Goal: Register for event/course

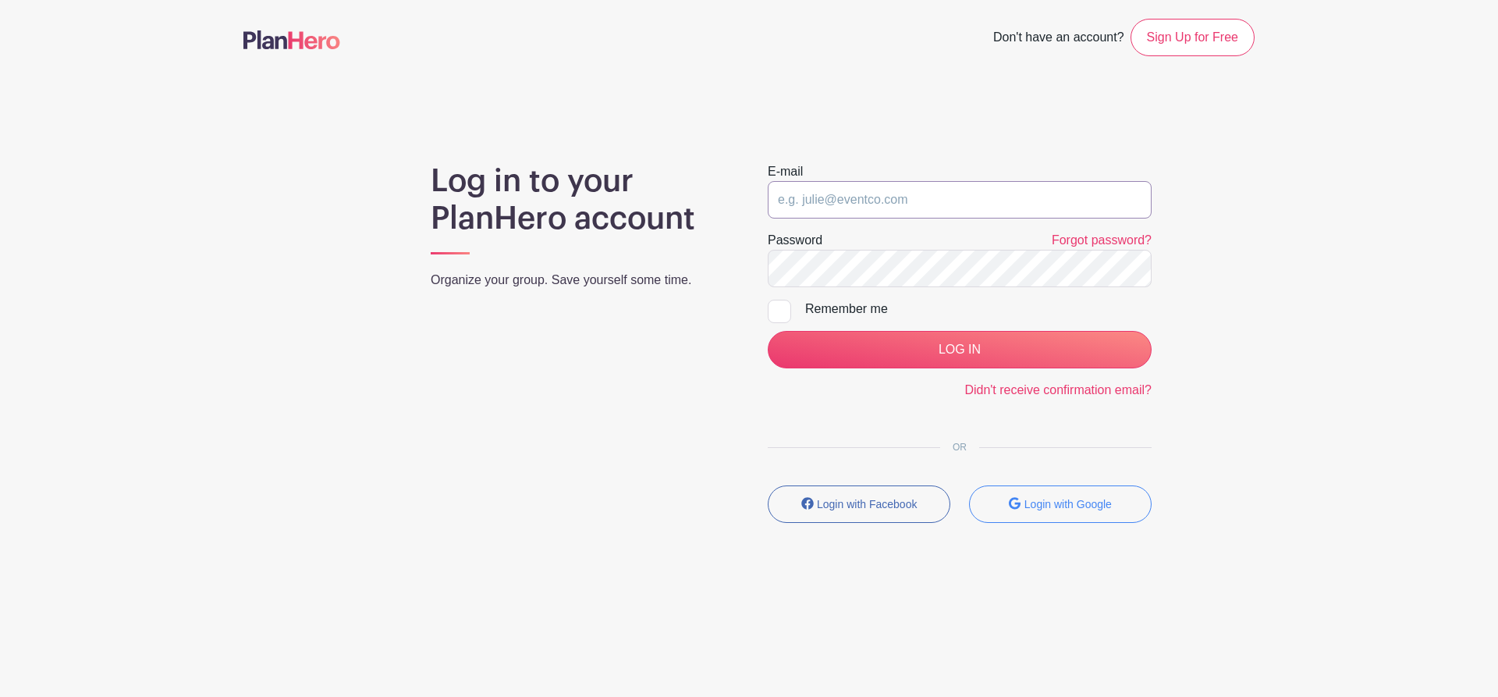
click at [882, 195] on input "email" at bounding box center [960, 199] width 384 height 37
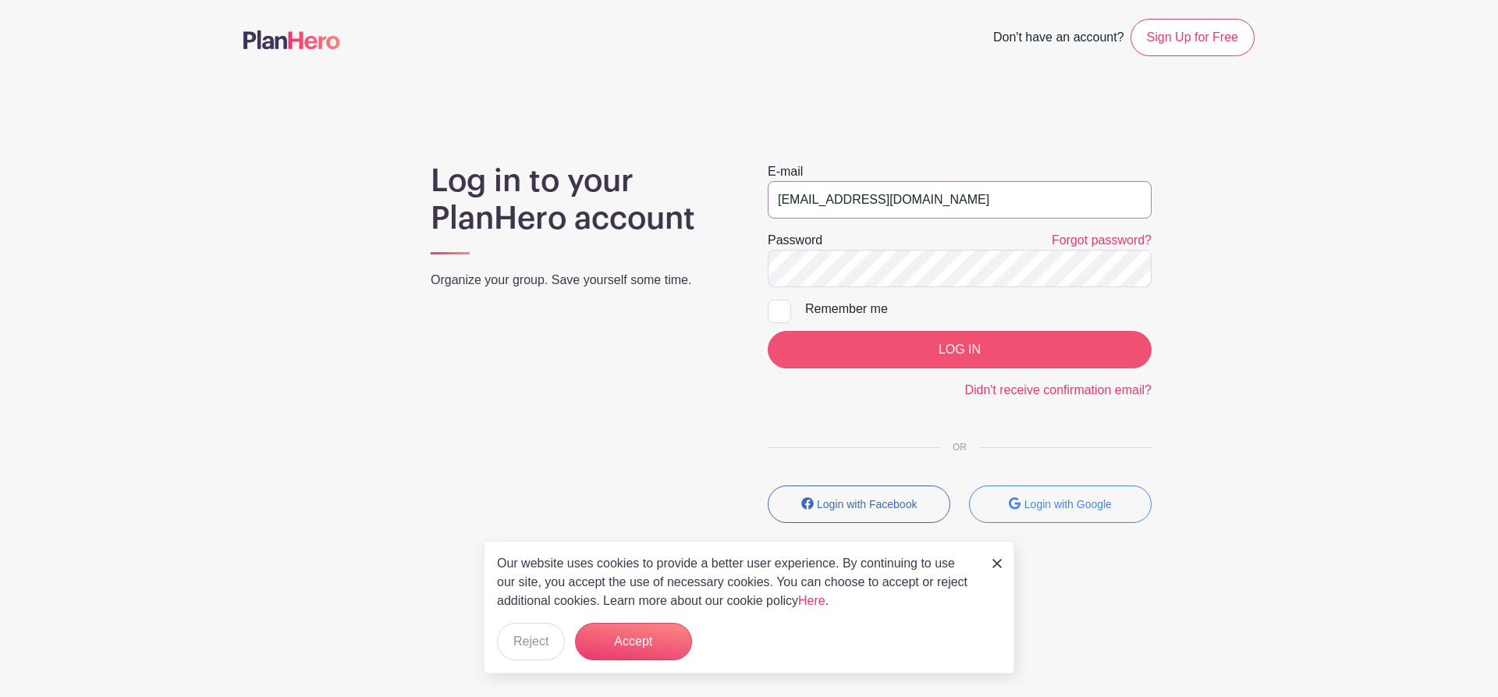
type input "[EMAIL_ADDRESS][DOMAIN_NAME]"
click at [937, 357] on input "LOG IN" at bounding box center [960, 349] width 384 height 37
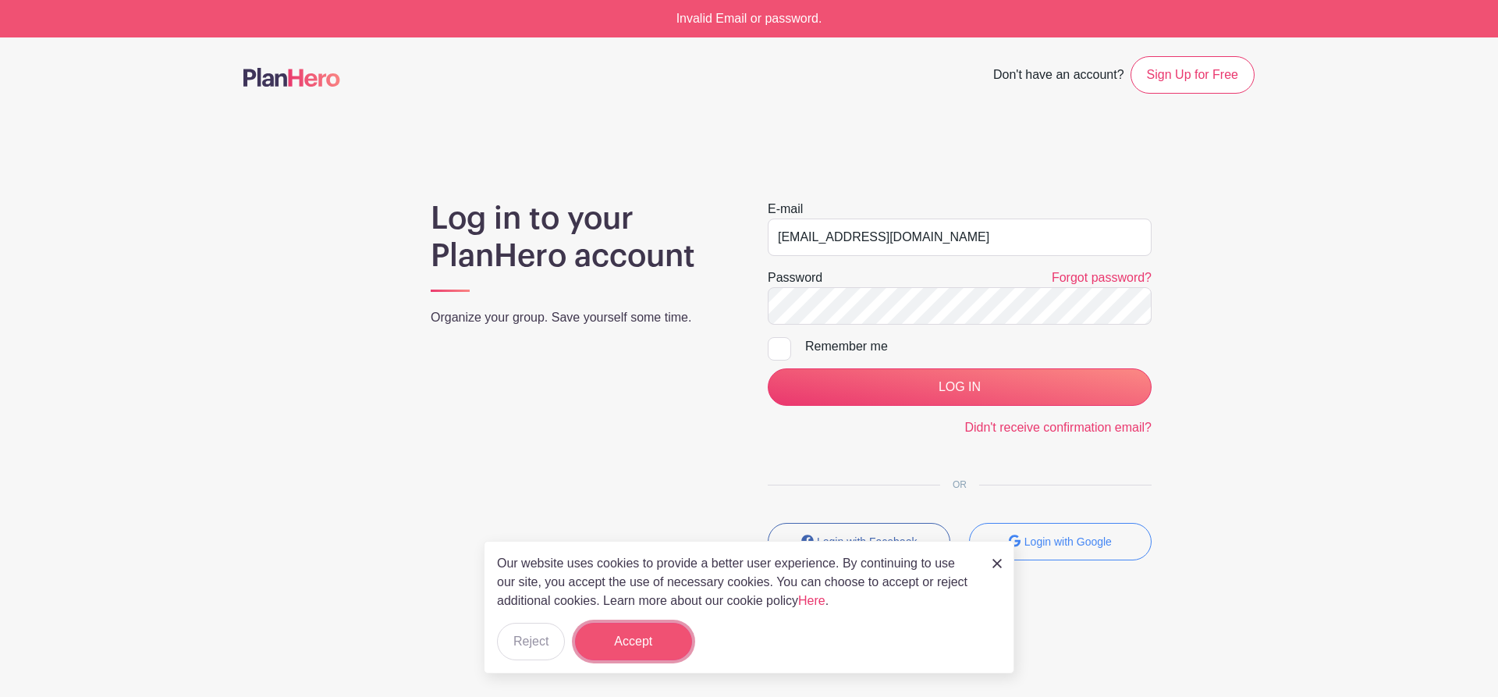
click at [632, 644] on button "Accept" at bounding box center [633, 641] width 117 height 37
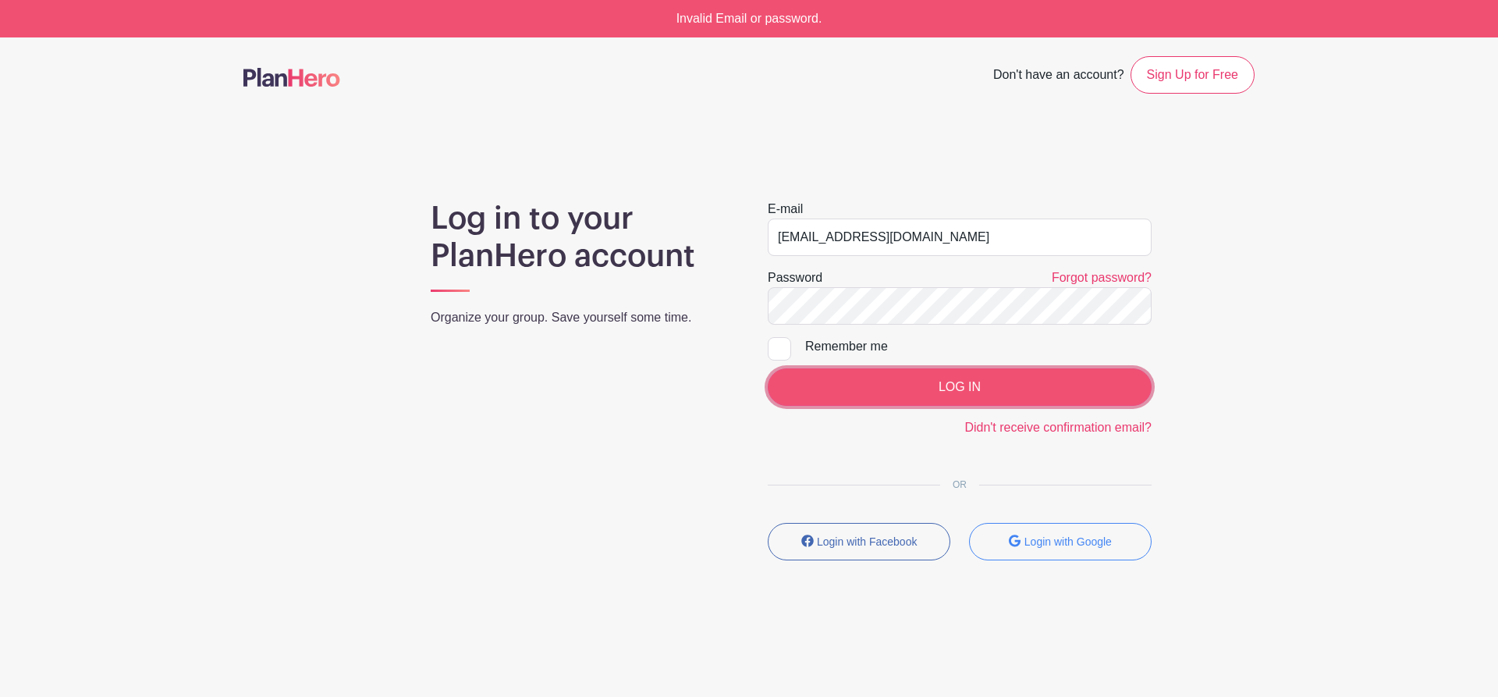
click at [969, 388] on input "LOG IN" at bounding box center [960, 386] width 384 height 37
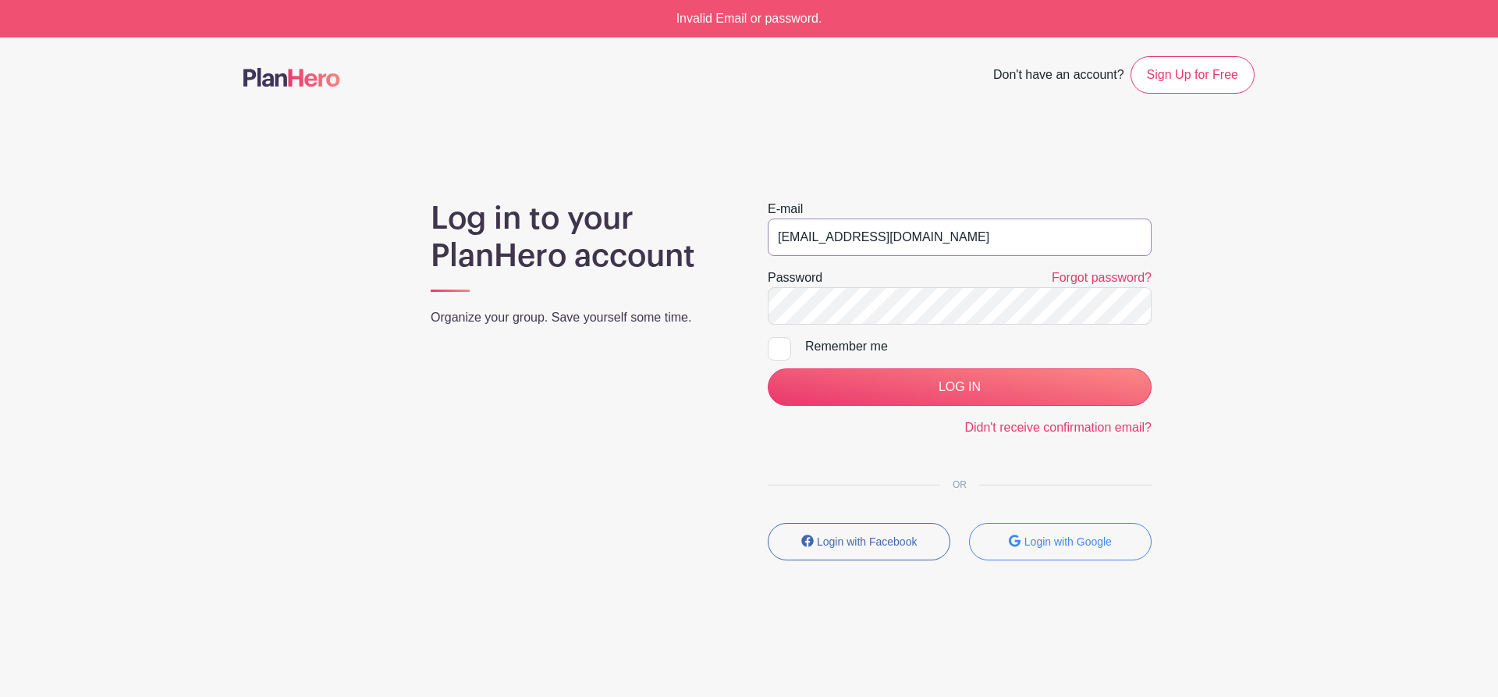
drag, startPoint x: 924, startPoint y: 235, endPoint x: 705, endPoint y: 220, distance: 219.0
click at [768, 220] on input "[EMAIL_ADDRESS][DOMAIN_NAME]" at bounding box center [960, 236] width 384 height 37
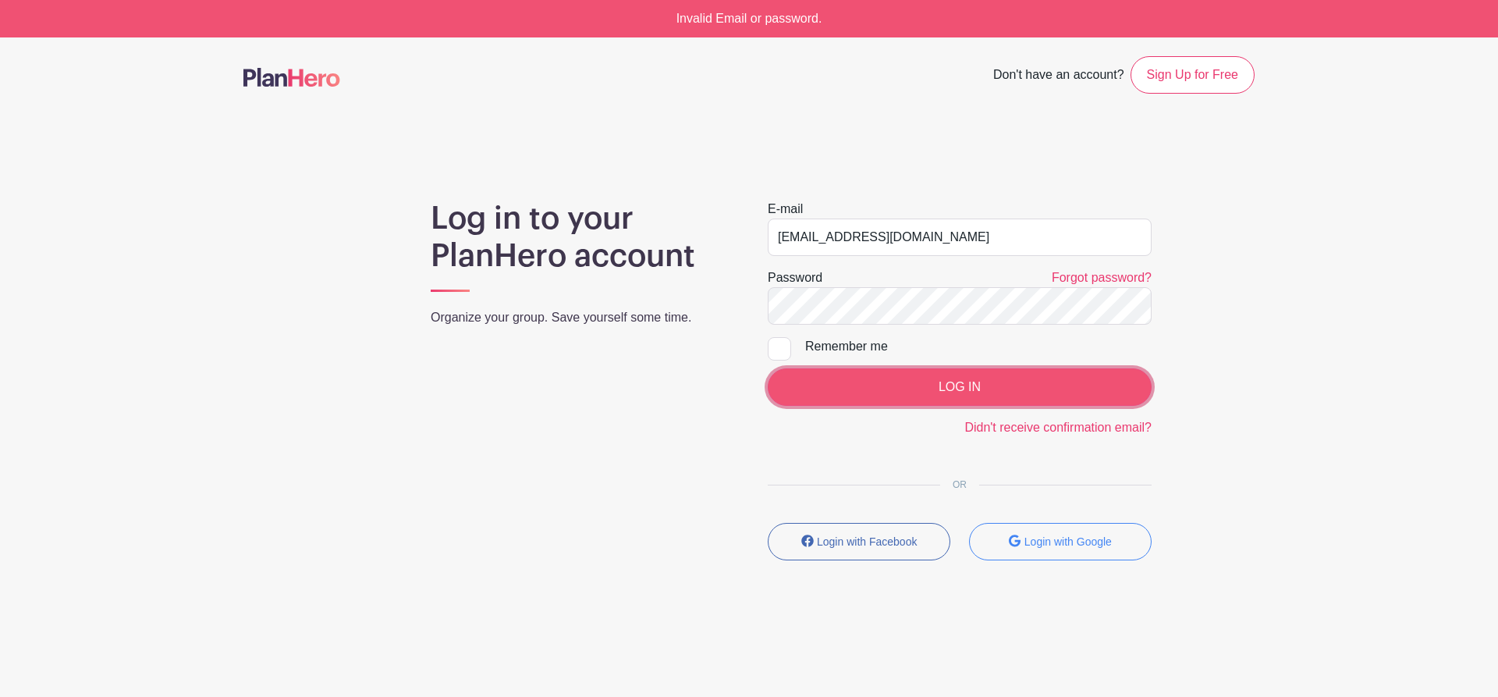
click at [966, 397] on input "LOG IN" at bounding box center [960, 386] width 384 height 37
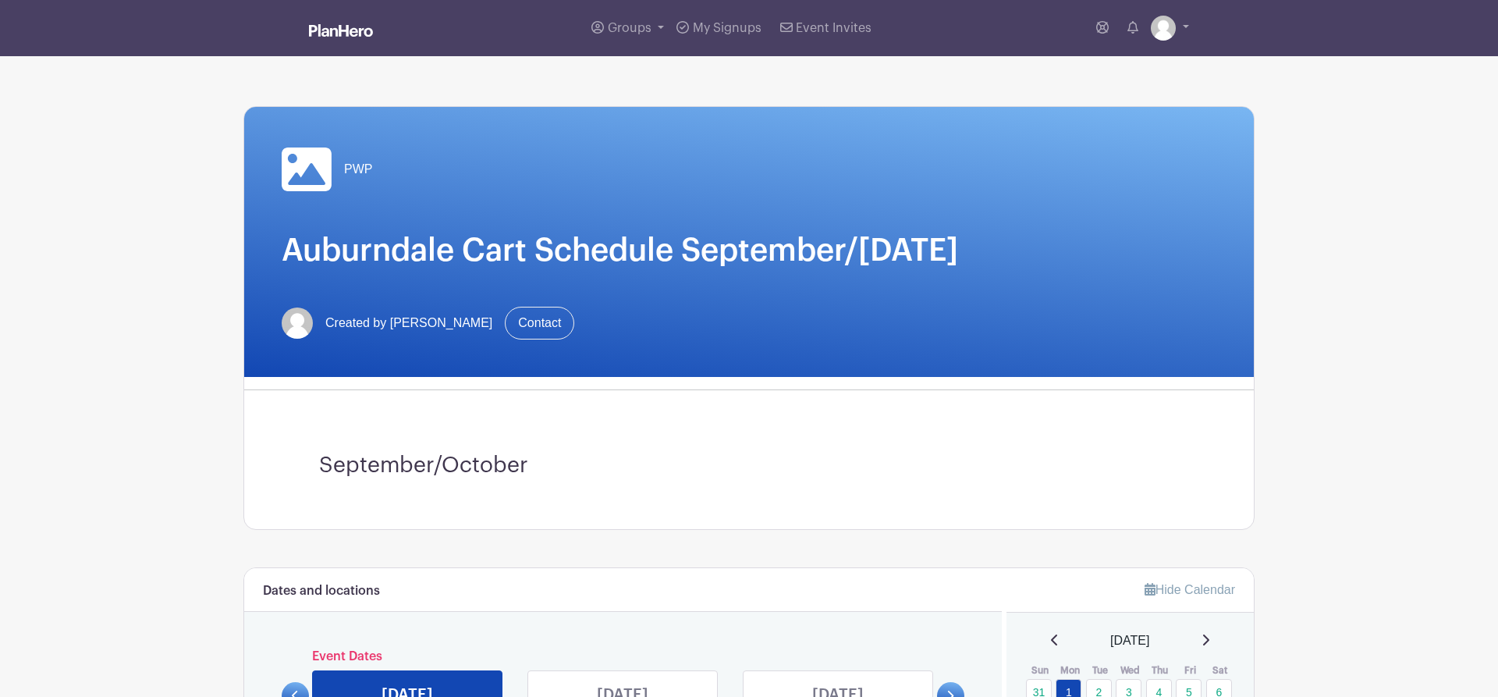
scroll to position [398, 0]
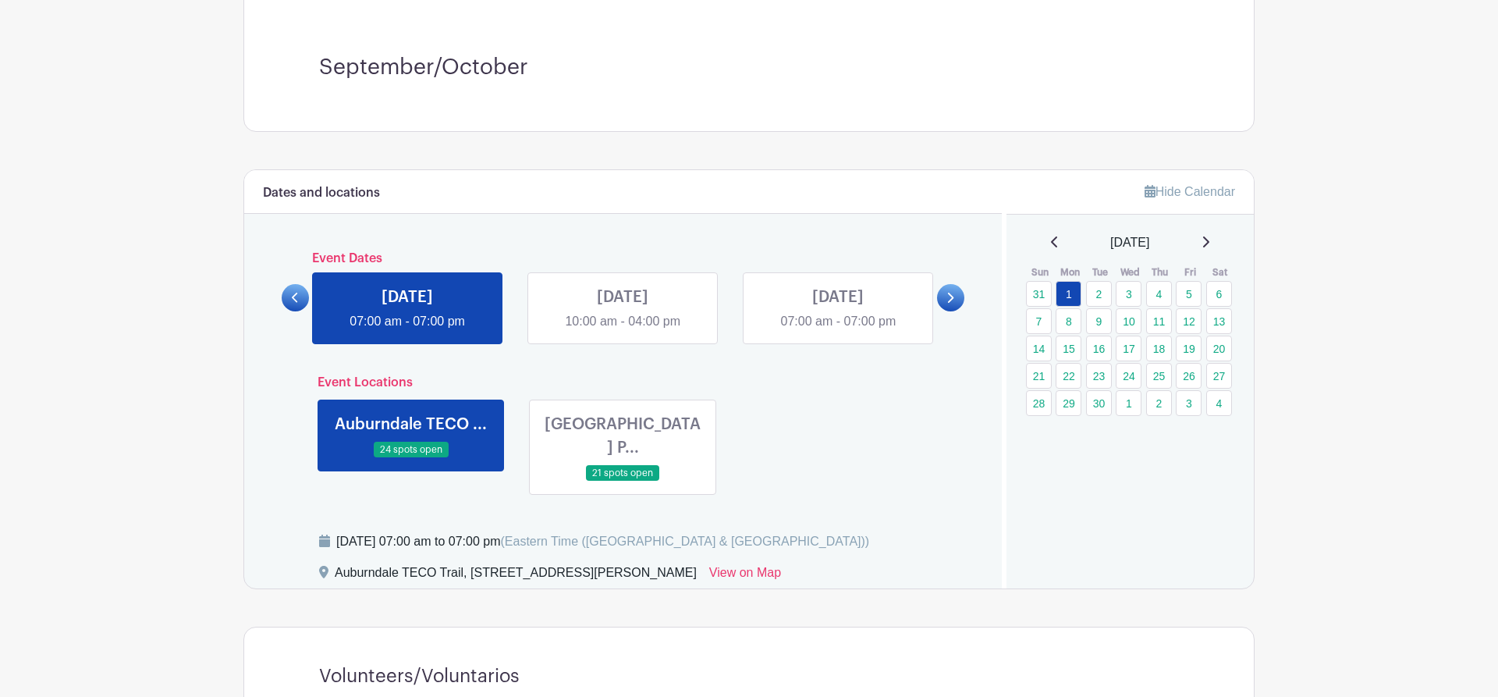
click at [952, 296] on icon at bounding box center [951, 298] width 6 height 10
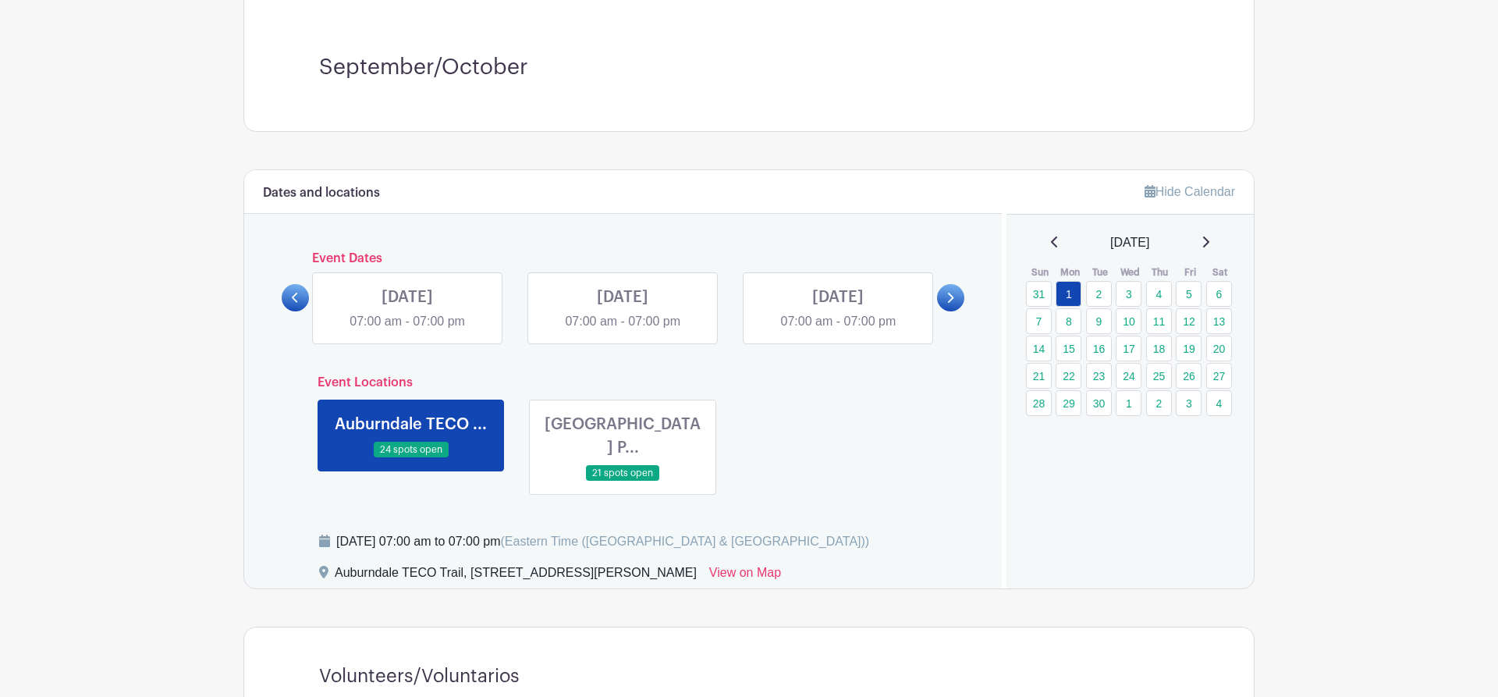
click at [623, 331] on link at bounding box center [623, 331] width 0 height 0
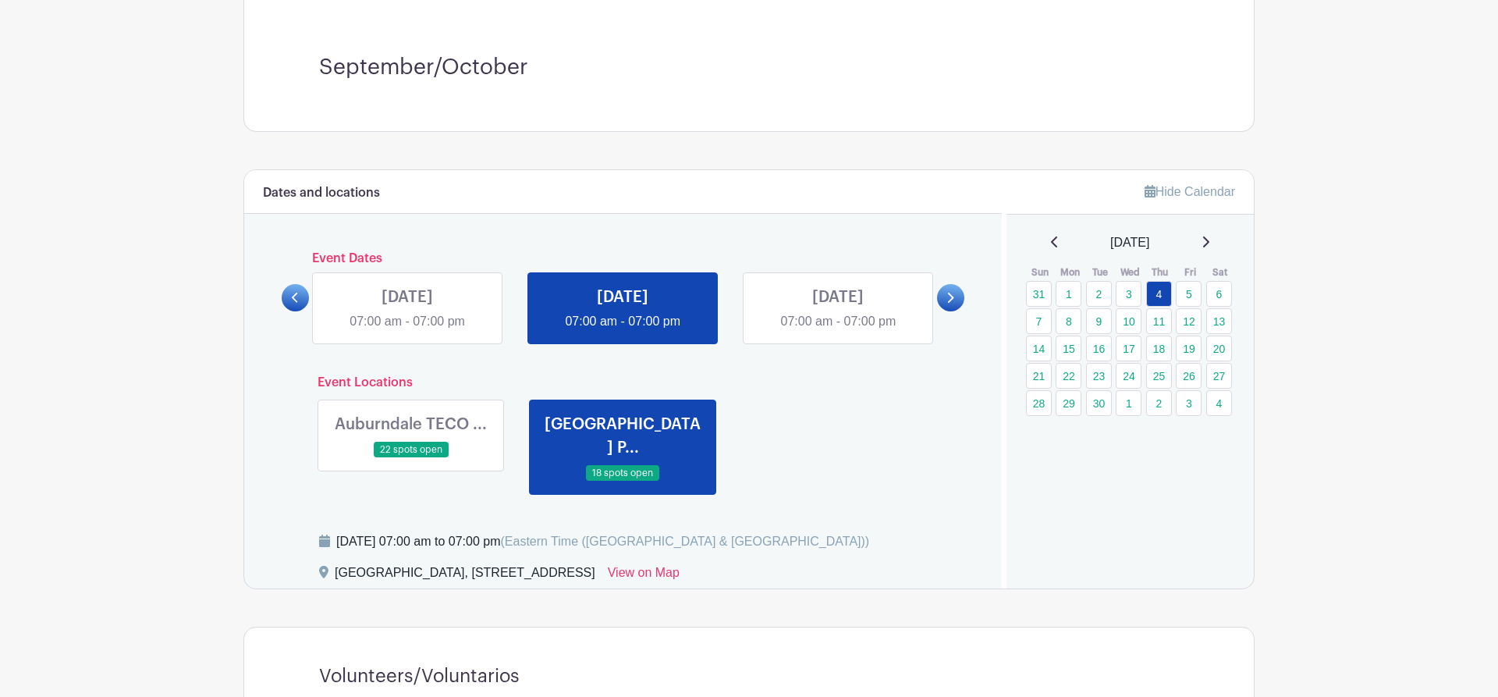
click at [623, 331] on link at bounding box center [623, 331] width 0 height 0
click at [411, 458] on link at bounding box center [411, 458] width 0 height 0
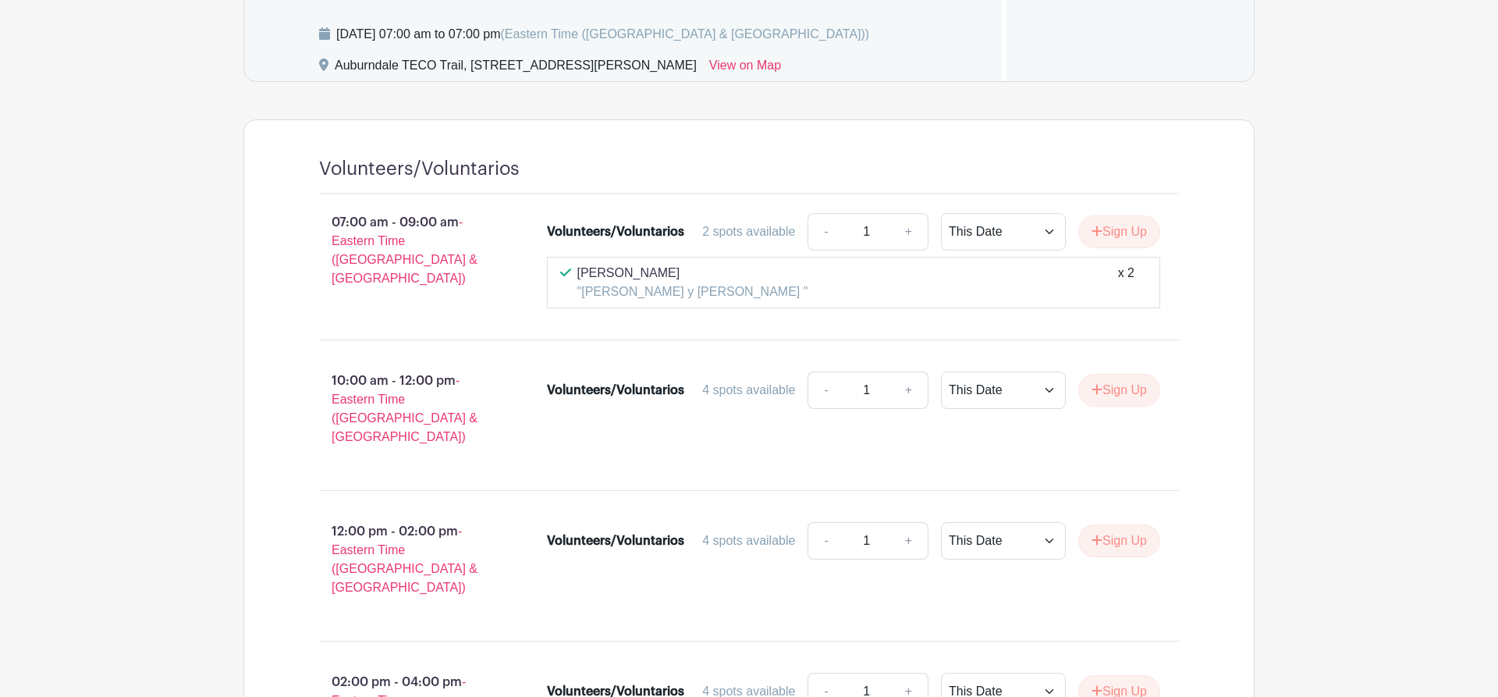
scroll to position [702, 0]
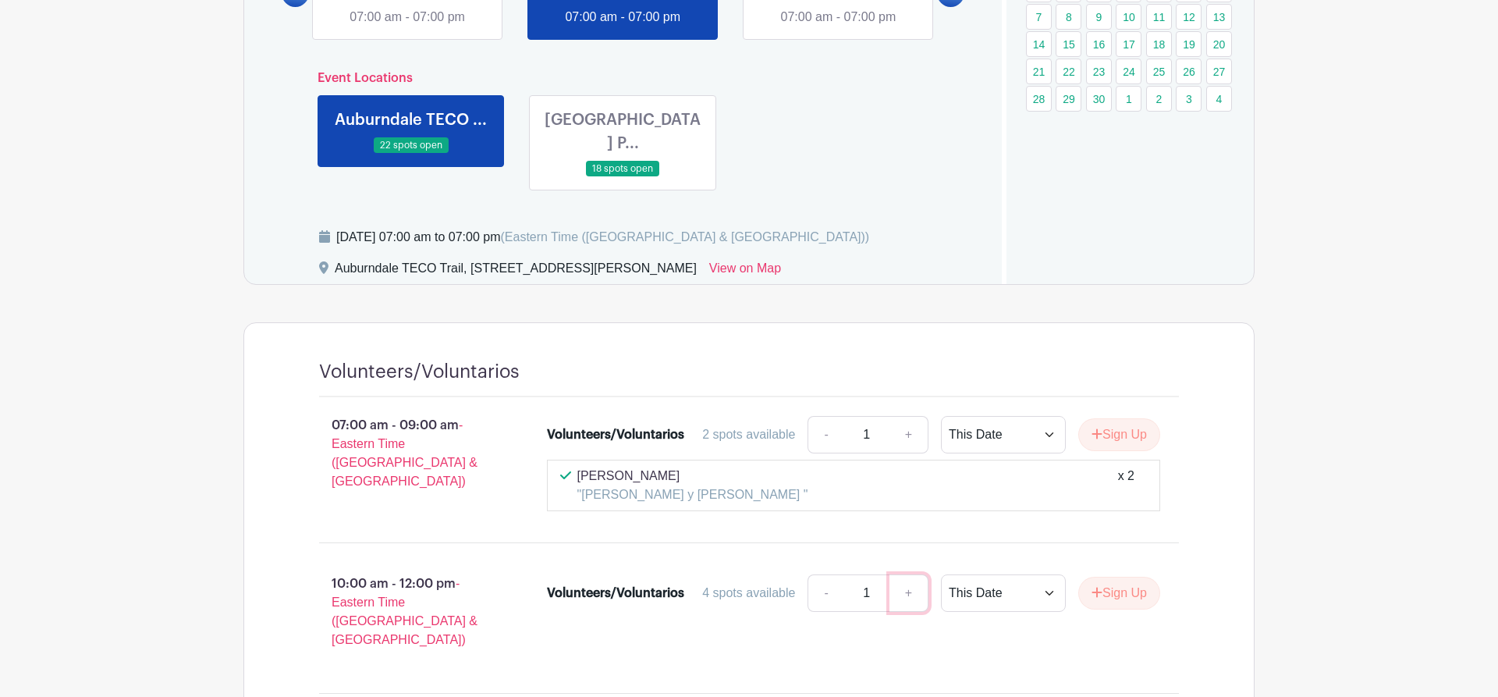
click at [902, 574] on link "+" at bounding box center [909, 592] width 39 height 37
type input "2"
click at [1112, 577] on button "Sign Up" at bounding box center [1119, 593] width 82 height 33
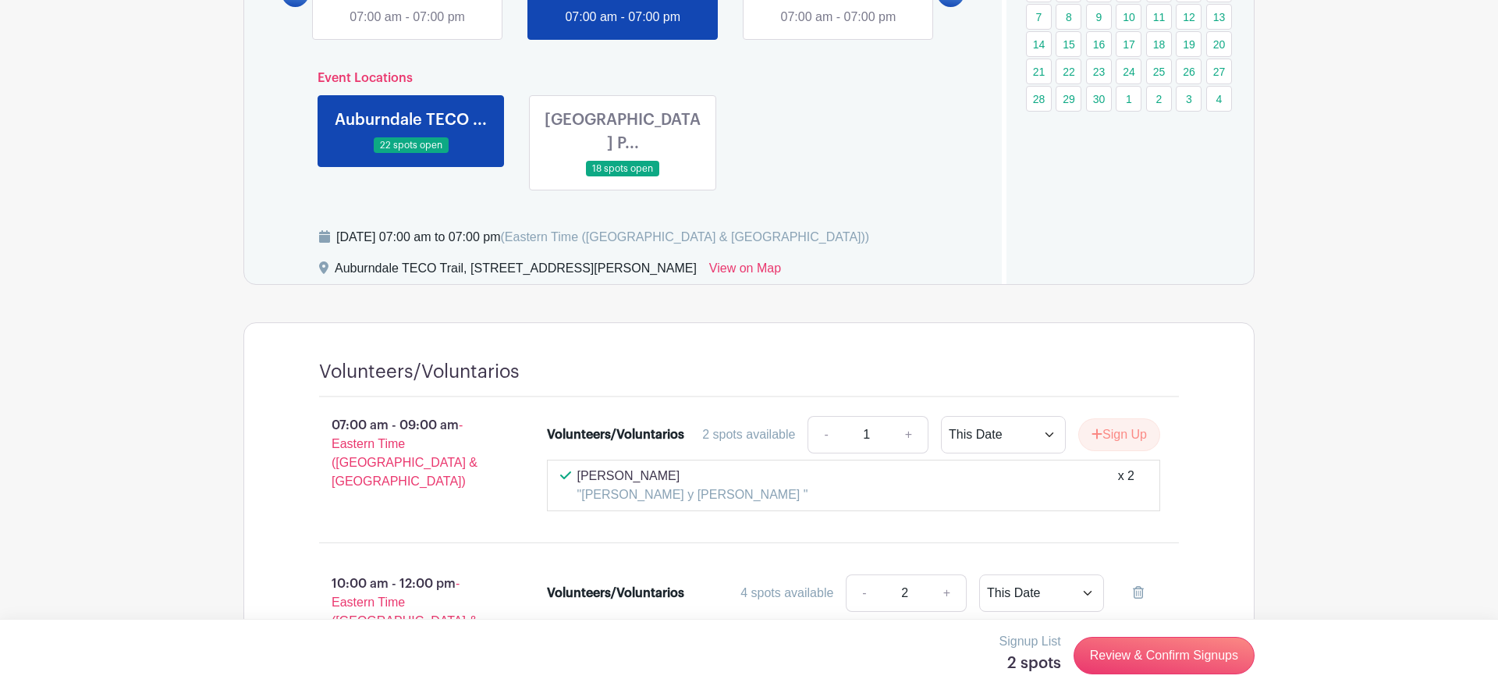
scroll to position [1021, 0]
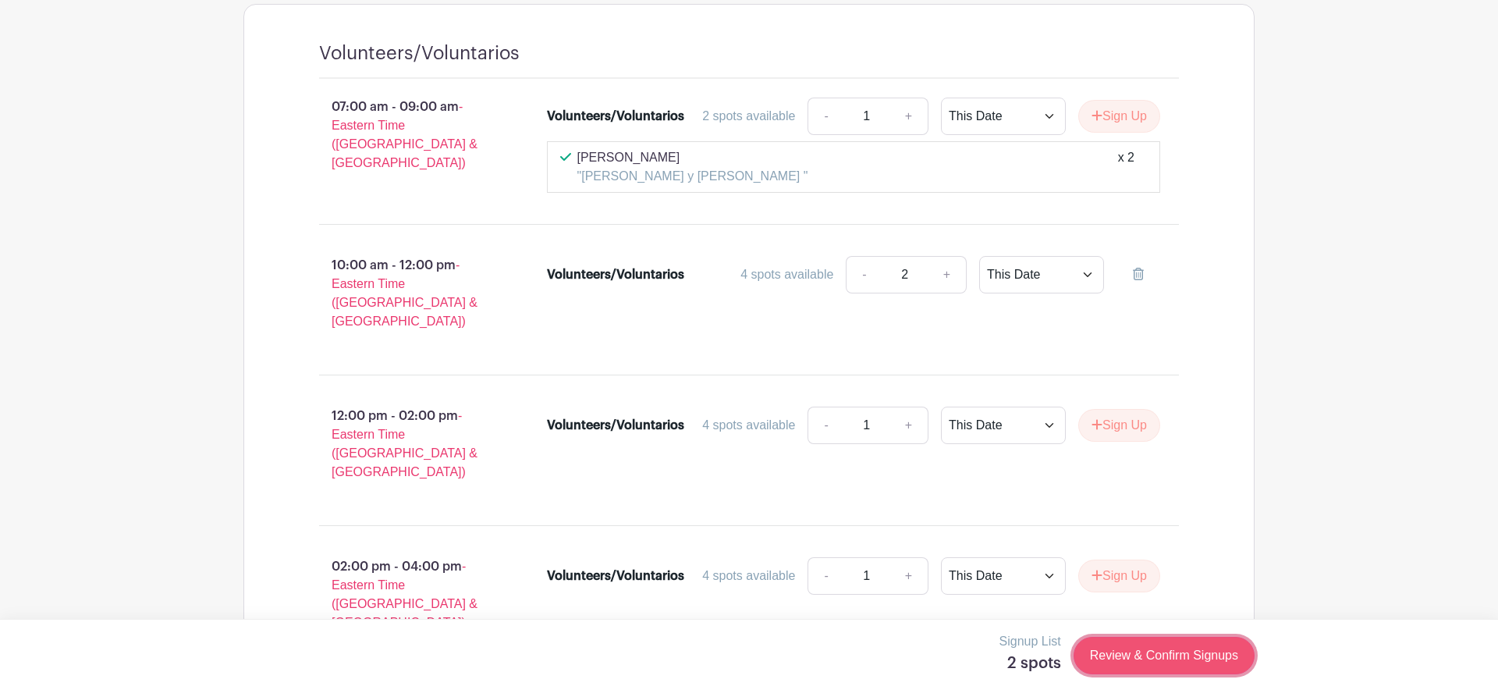
click at [1195, 666] on link "Review & Confirm Signups" at bounding box center [1164, 655] width 181 height 37
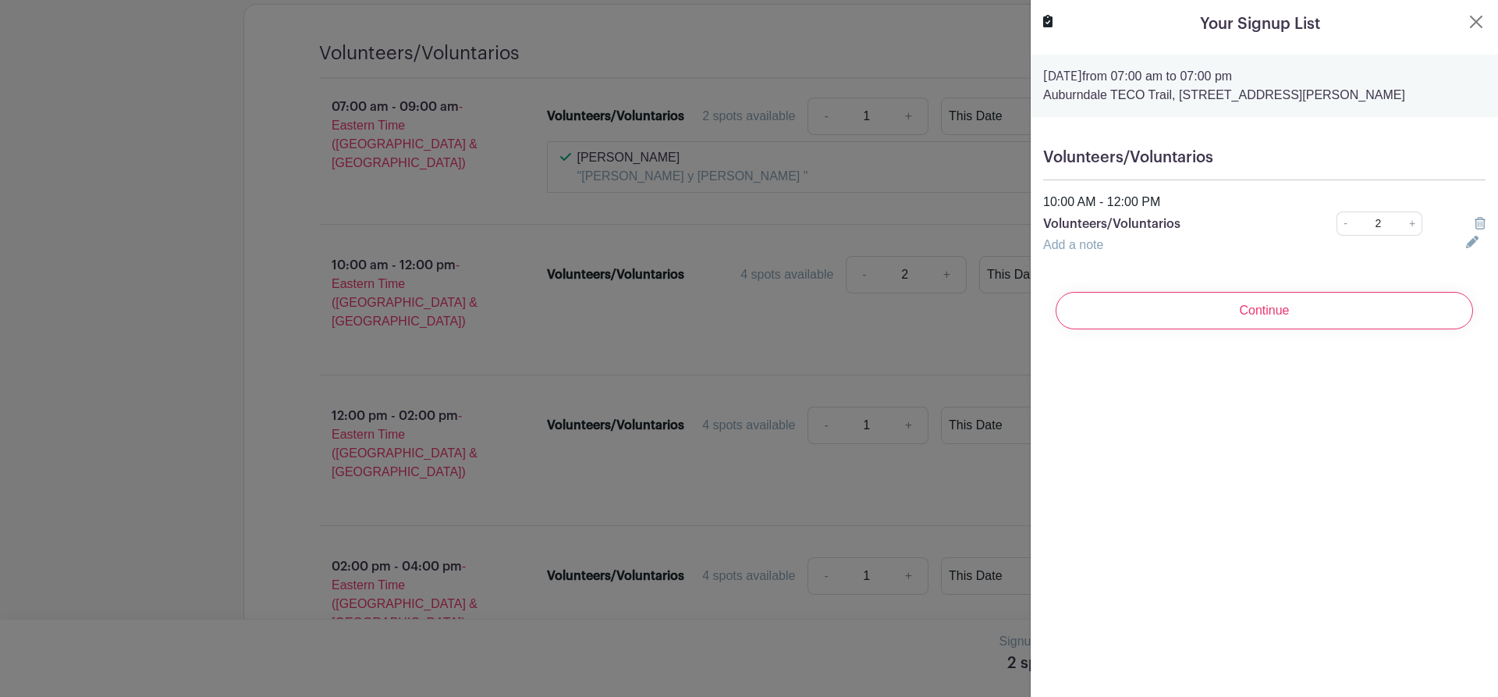
click at [1088, 243] on link "Add a note" at bounding box center [1073, 244] width 60 height 13
click at [1067, 259] on input "text" at bounding box center [1245, 254] width 404 height 37
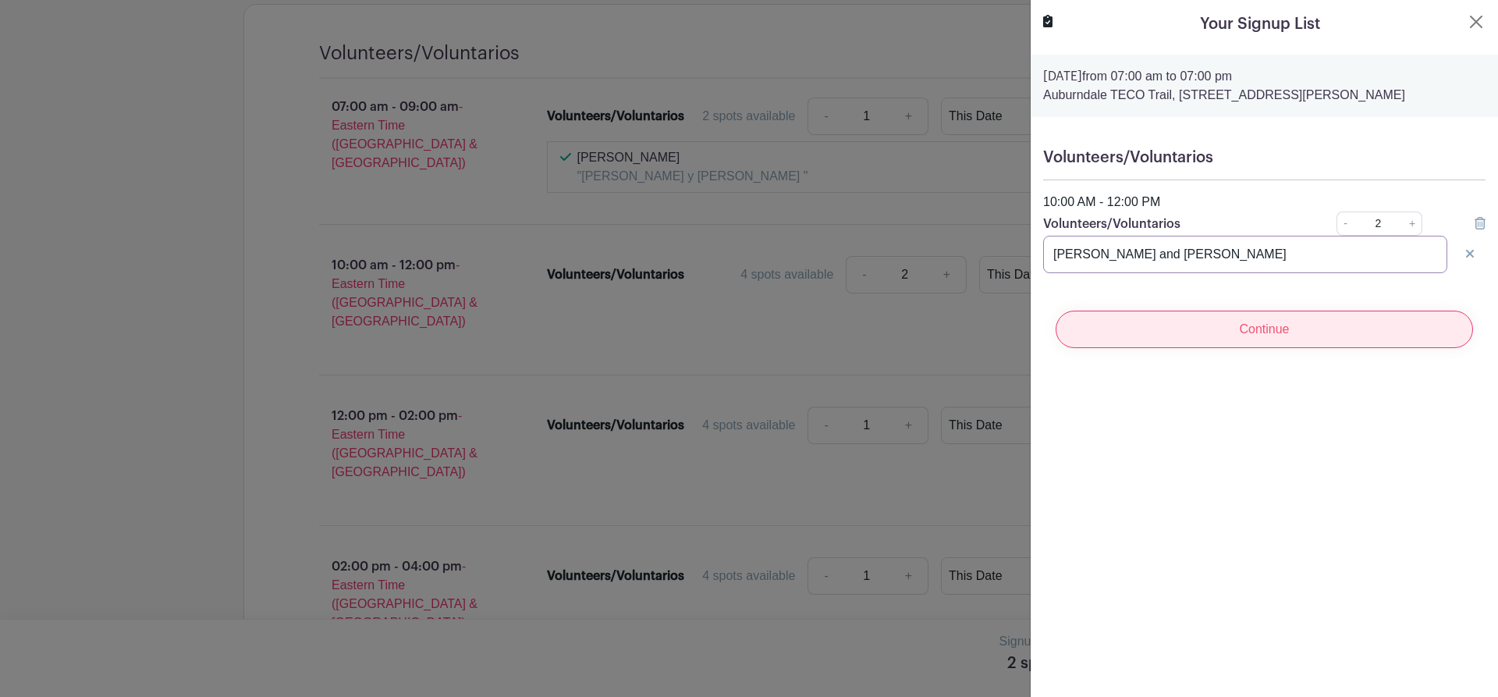
type input "Mike and Merrylee"
click at [1269, 333] on input "Continue" at bounding box center [1264, 329] width 417 height 37
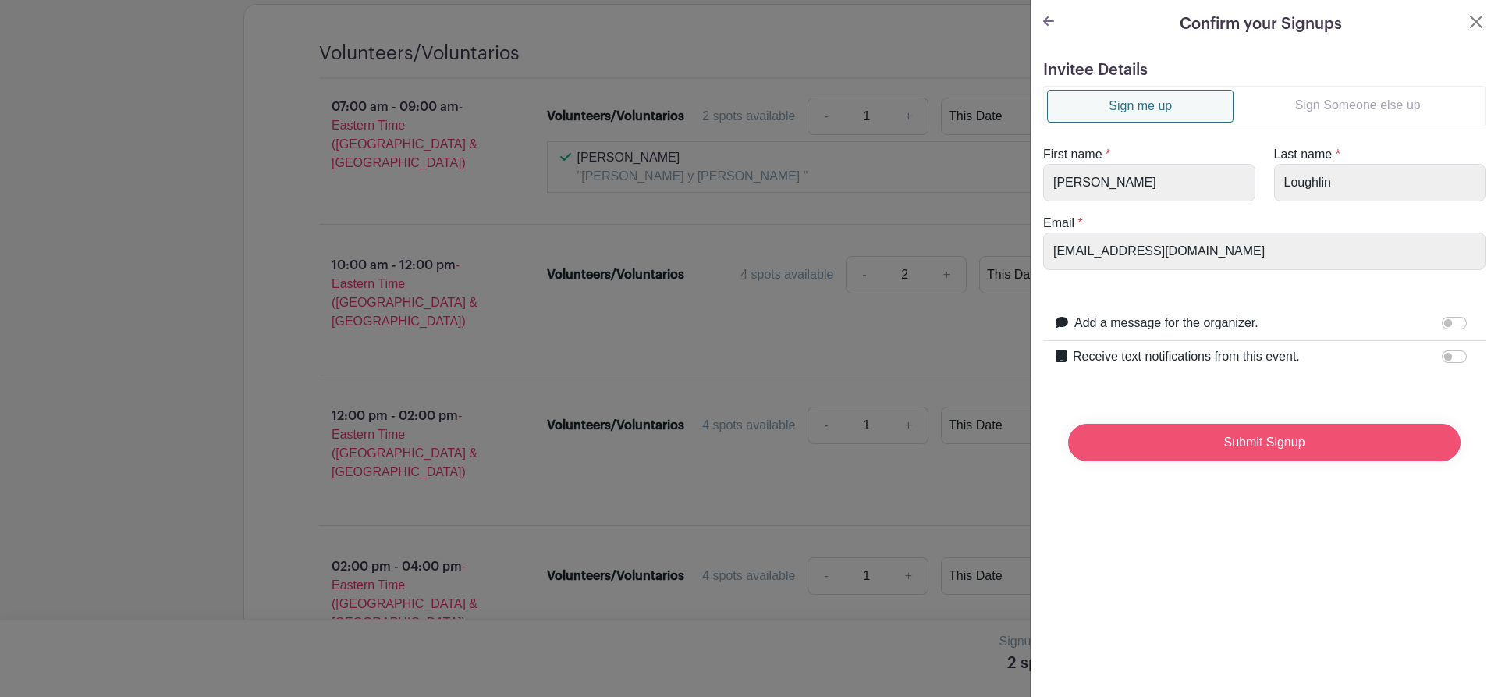
click at [1220, 446] on input "Submit Signup" at bounding box center [1264, 442] width 392 height 37
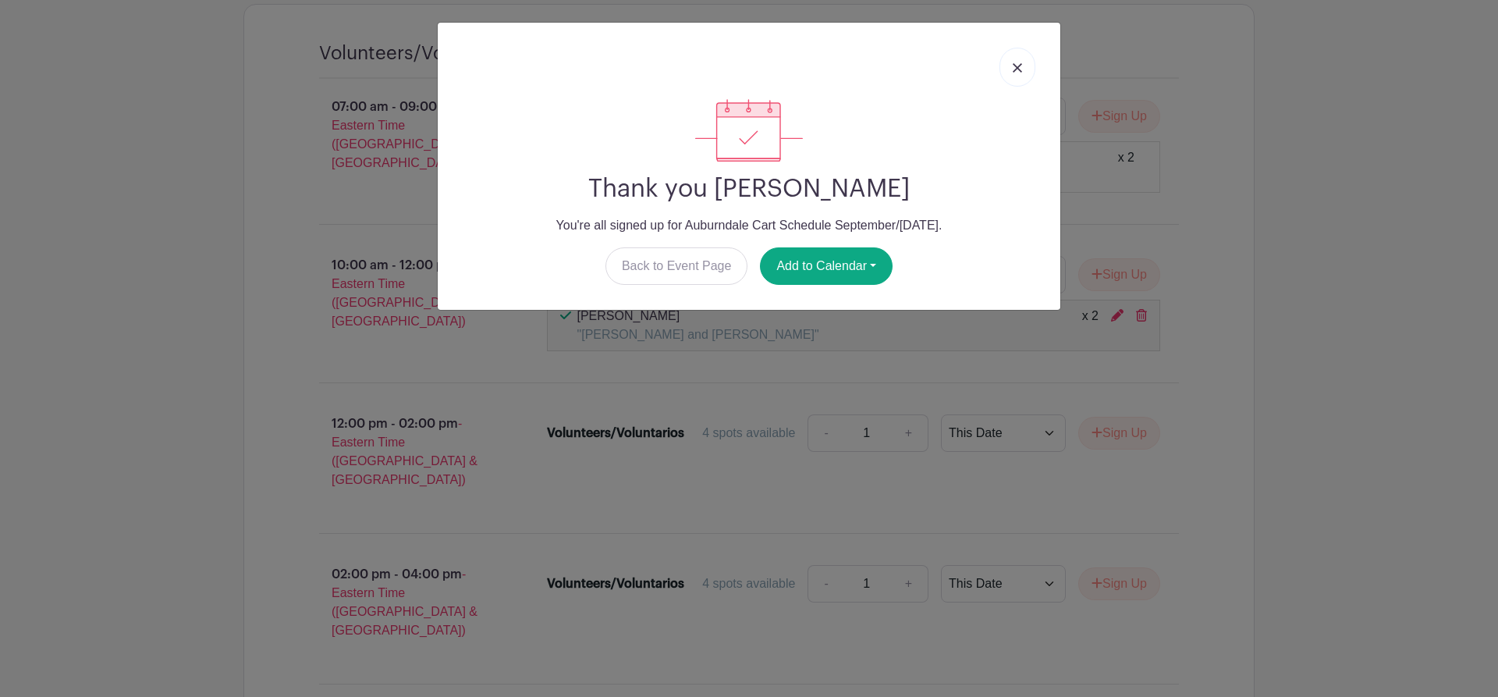
click at [1023, 73] on link at bounding box center [1018, 67] width 36 height 39
